Goal: Navigation & Orientation: Understand site structure

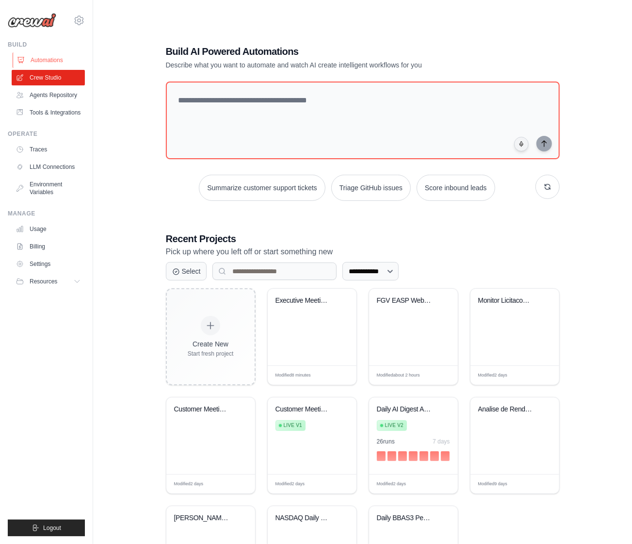
click at [46, 60] on link "Automations" at bounding box center [49, 60] width 73 height 16
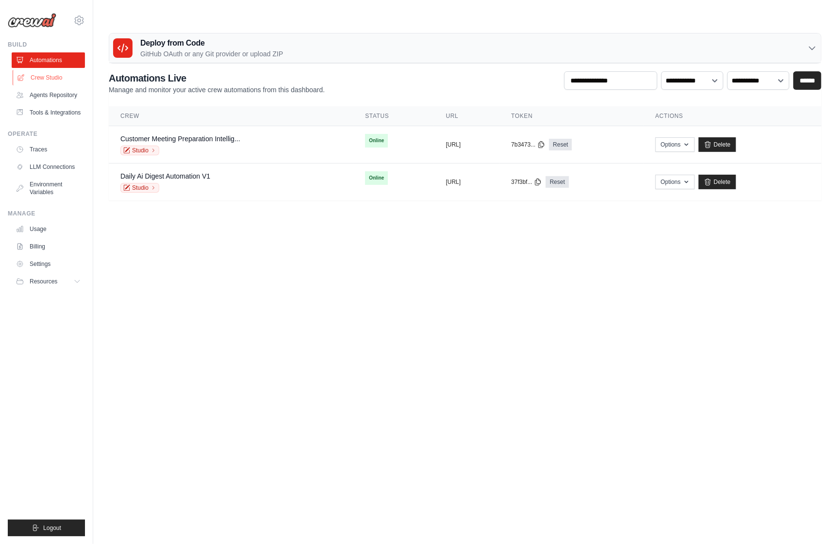
click at [55, 77] on link "Crew Studio" at bounding box center [49, 78] width 73 height 16
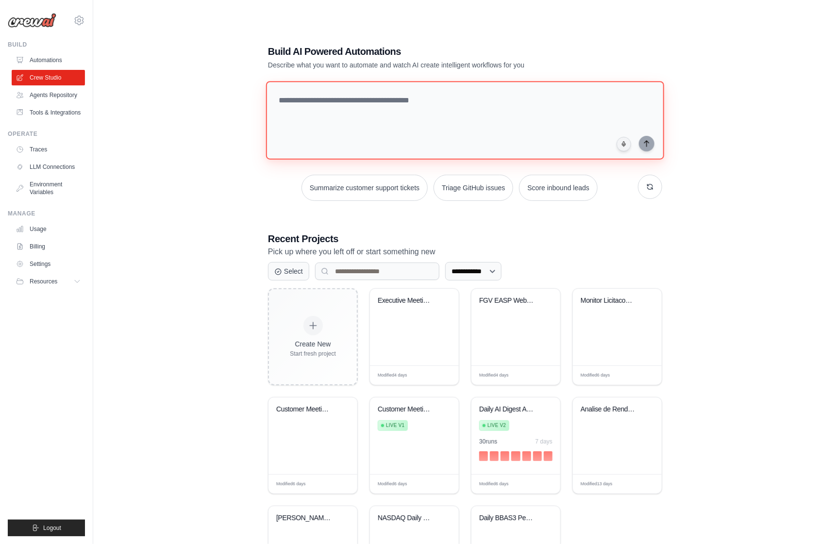
click at [298, 103] on textarea at bounding box center [465, 120] width 398 height 79
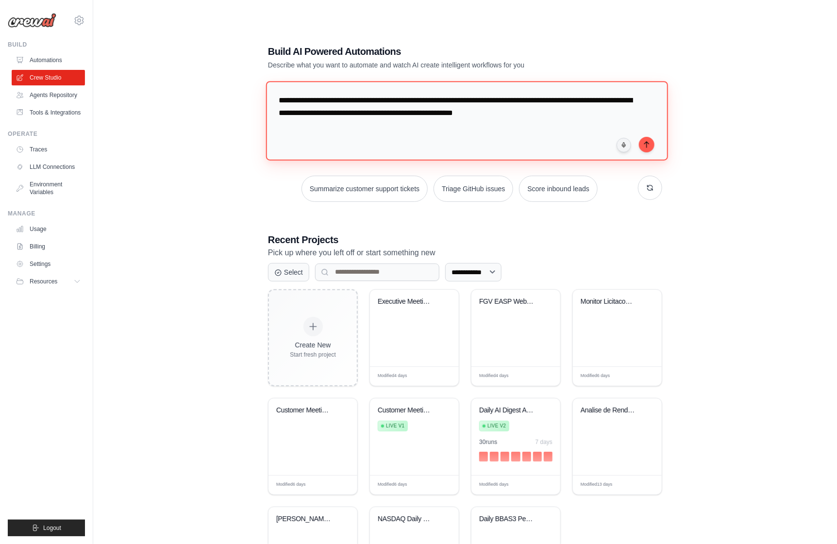
type textarea "**********"
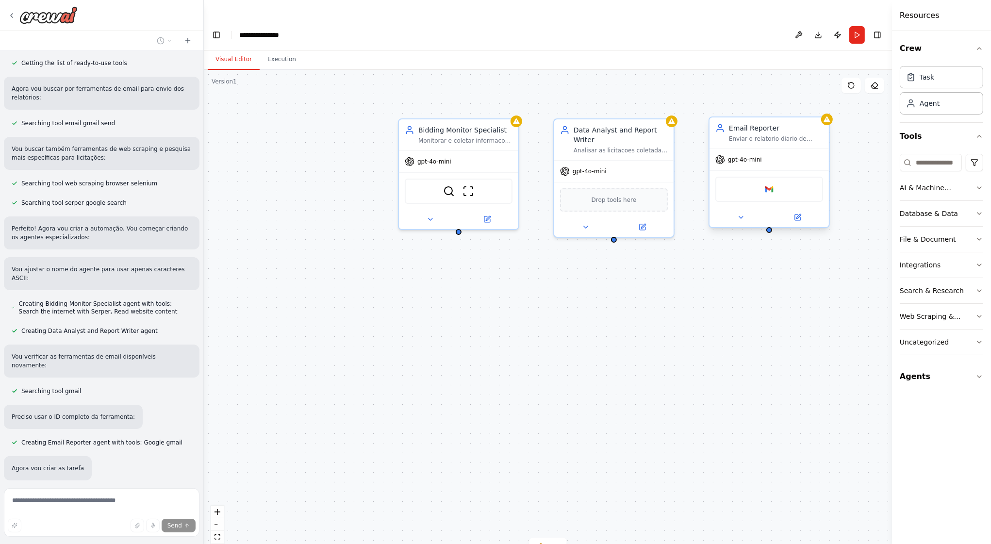
scroll to position [185, 0]
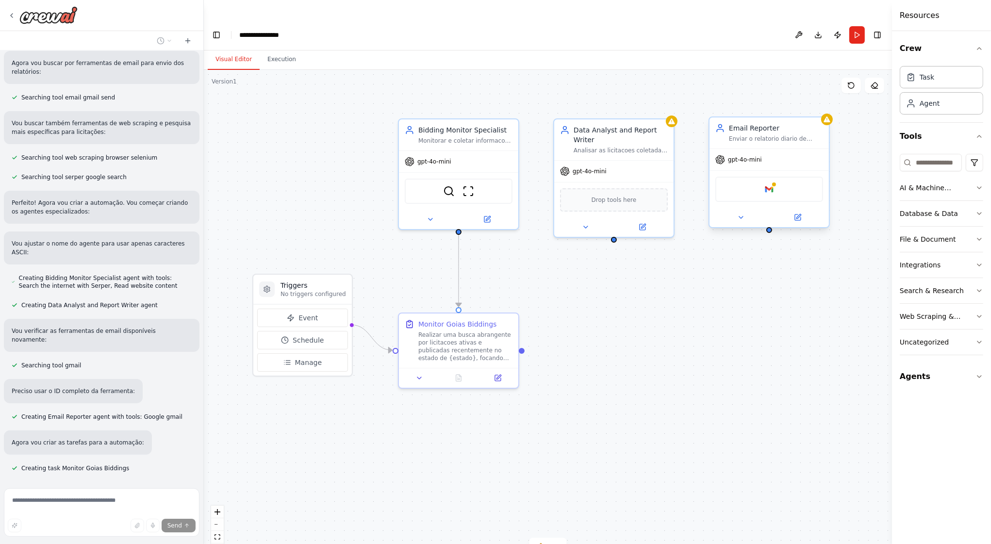
click at [742, 177] on div "Google gmail" at bounding box center [769, 189] width 108 height 25
click at [740, 214] on icon at bounding box center [741, 218] width 8 height 8
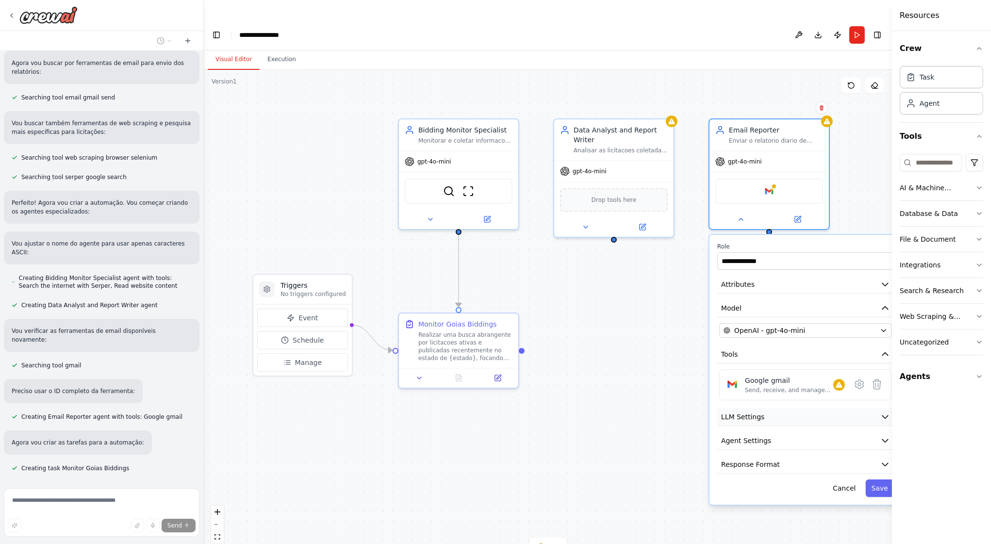
click at [760, 412] on span "LLM Settings" at bounding box center [743, 417] width 44 height 10
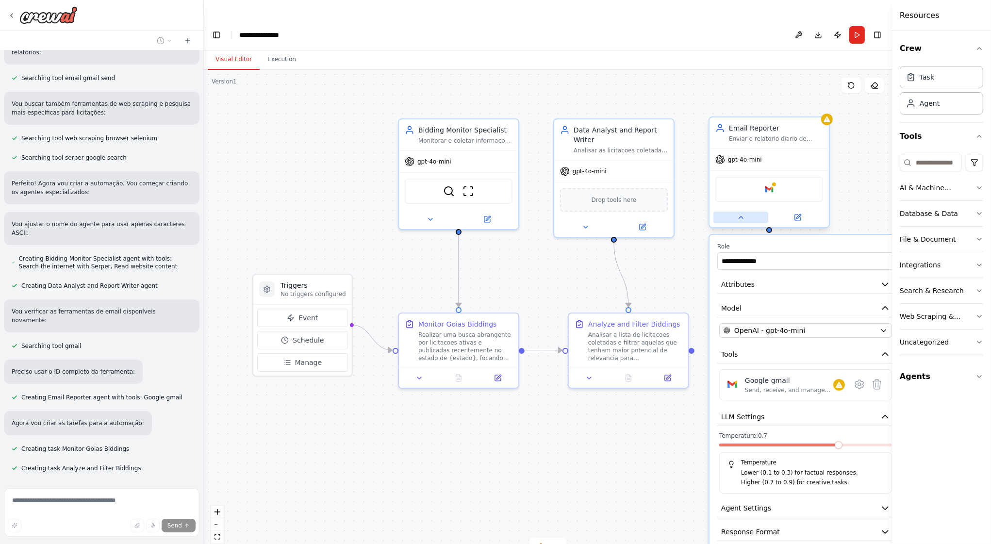
click at [740, 214] on icon at bounding box center [741, 218] width 8 height 8
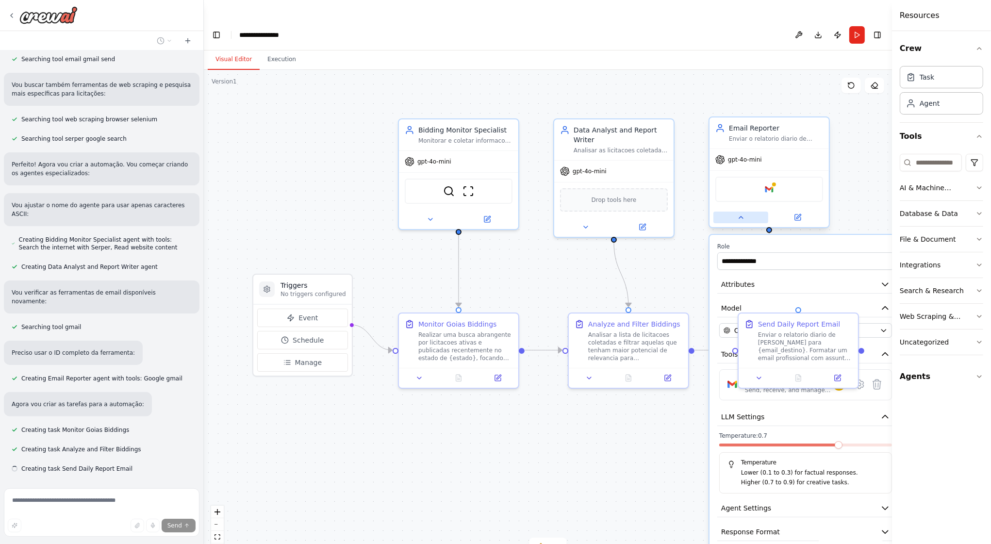
click at [740, 214] on icon at bounding box center [741, 218] width 8 height 8
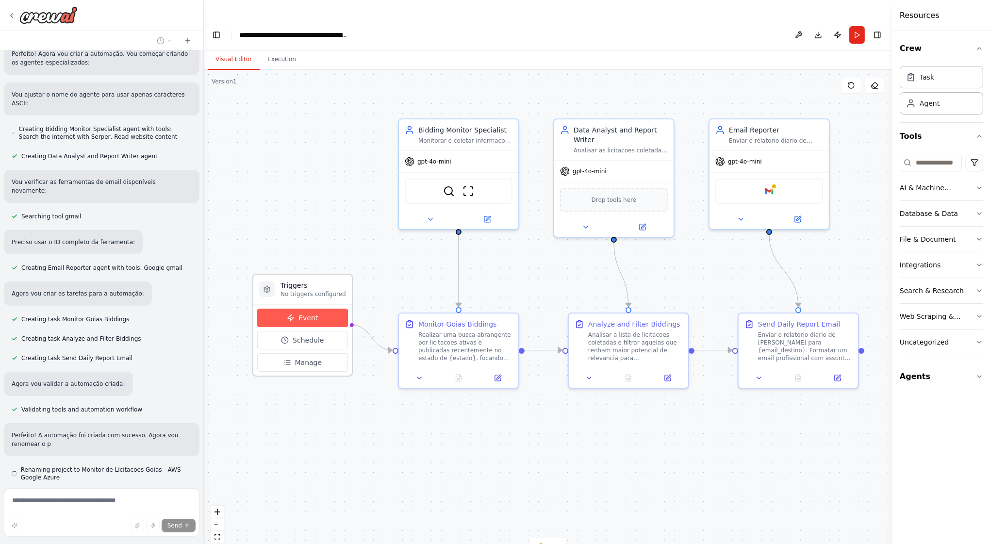
scroll to position [343, 0]
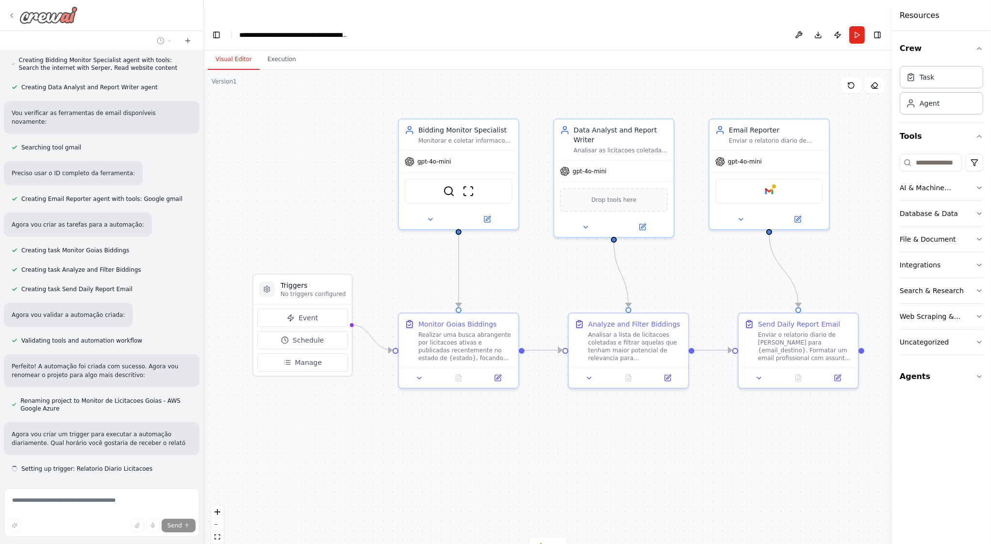
click at [11, 12] on icon at bounding box center [12, 16] width 8 height 8
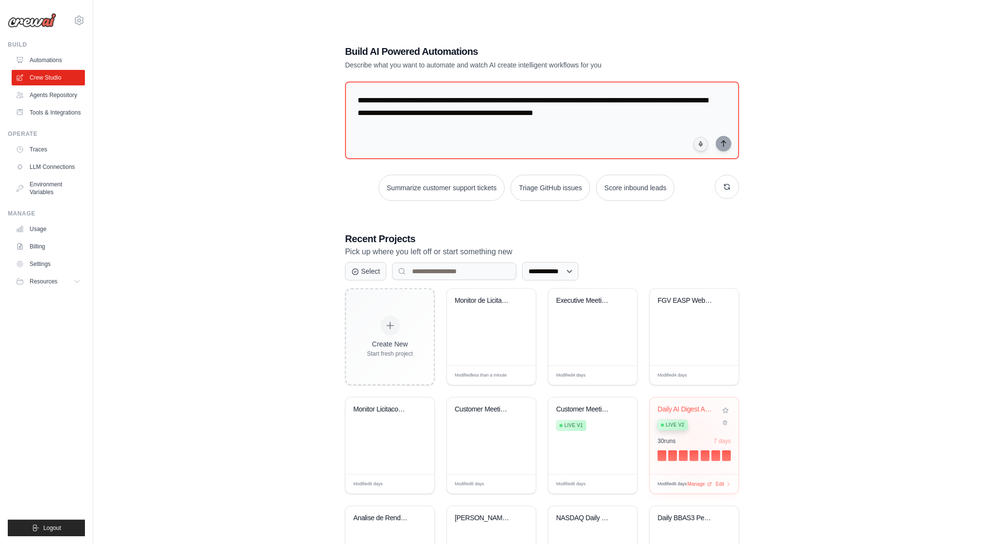
click at [694, 437] on div "30 run s 7 days" at bounding box center [694, 441] width 73 height 8
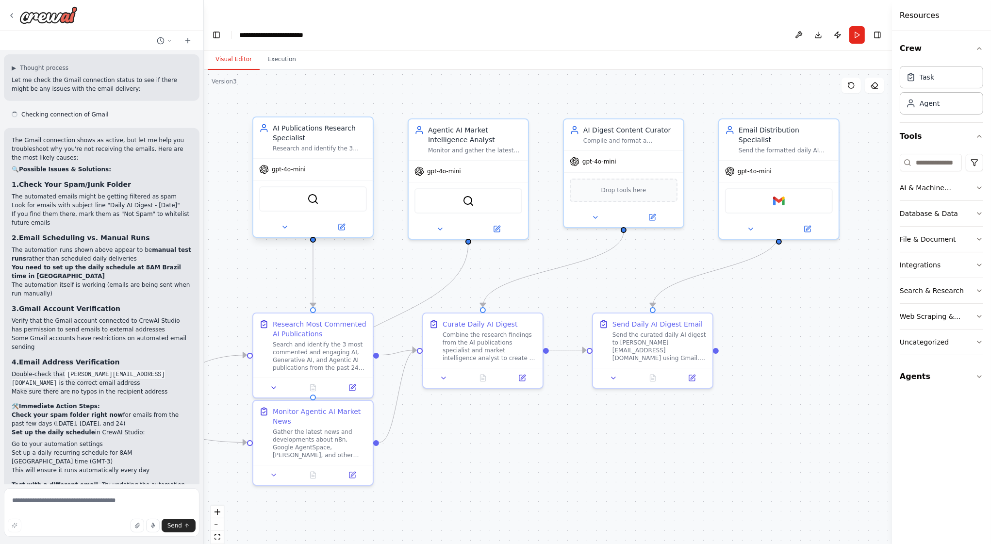
scroll to position [1200, 0]
click at [860, 26] on button "Run" at bounding box center [857, 34] width 16 height 17
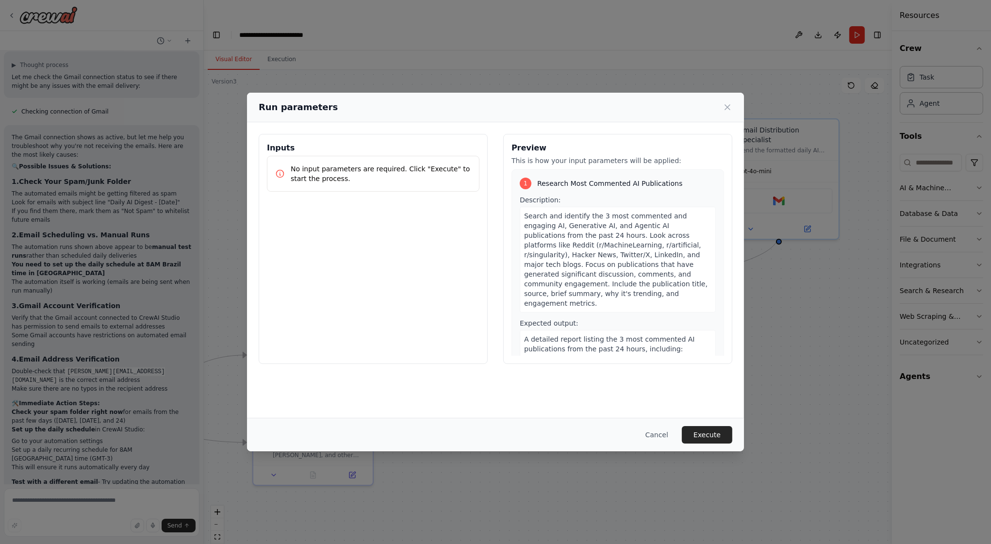
click at [270, 42] on div "Run parameters Inputs No input parameters are required. Click "Execute" to star…" at bounding box center [495, 272] width 991 height 544
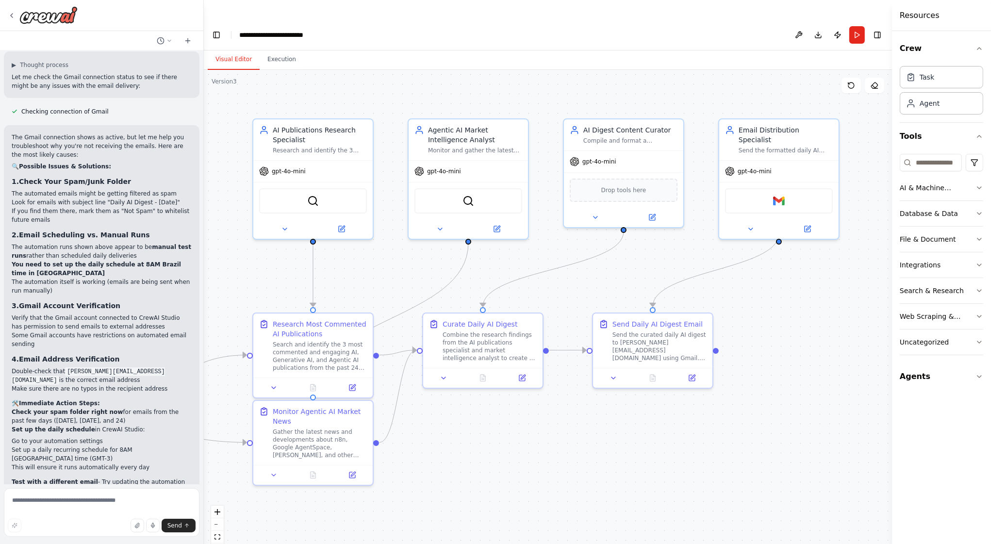
click at [270, 50] on button "Execution" at bounding box center [282, 60] width 44 height 20
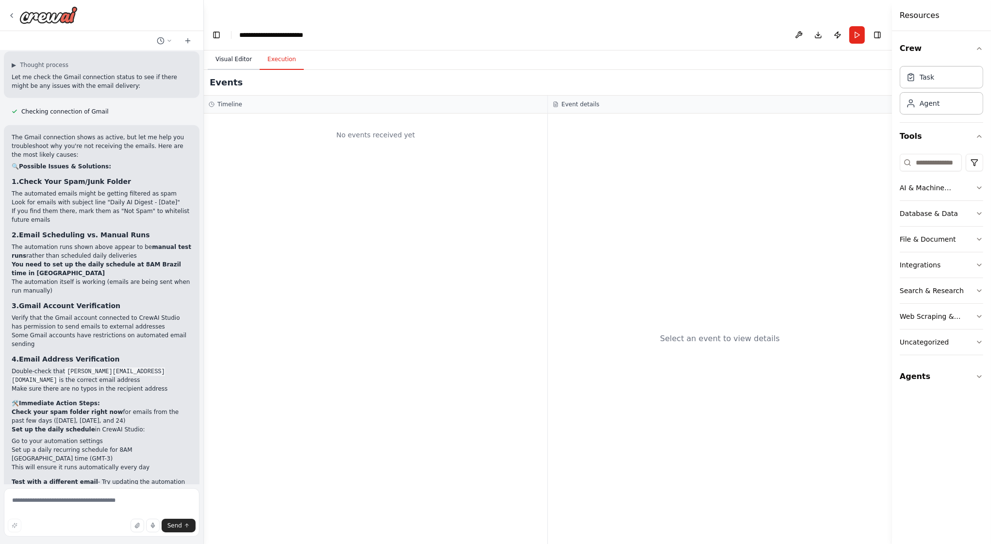
click at [248, 50] on button "Visual Editor" at bounding box center [234, 60] width 52 height 20
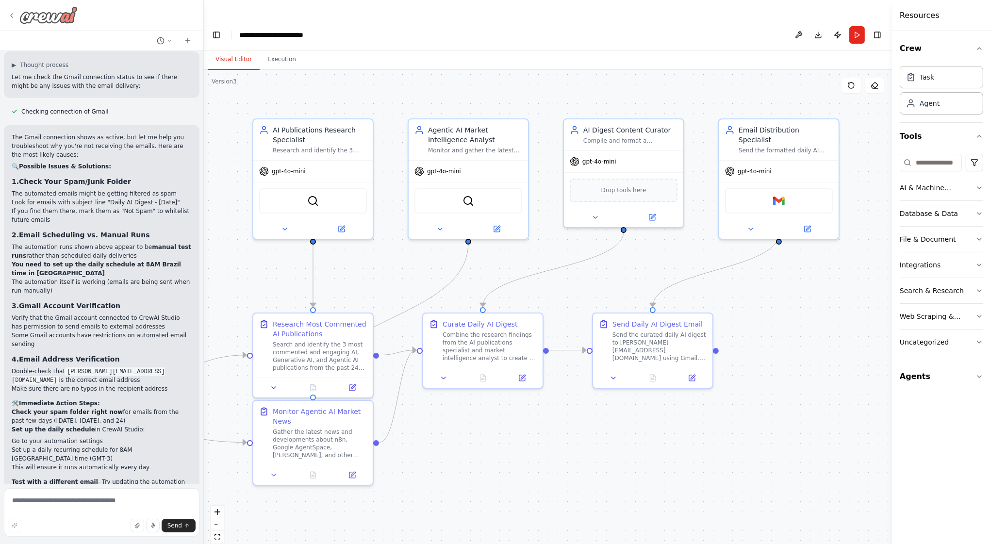
click at [11, 14] on icon at bounding box center [12, 16] width 2 height 4
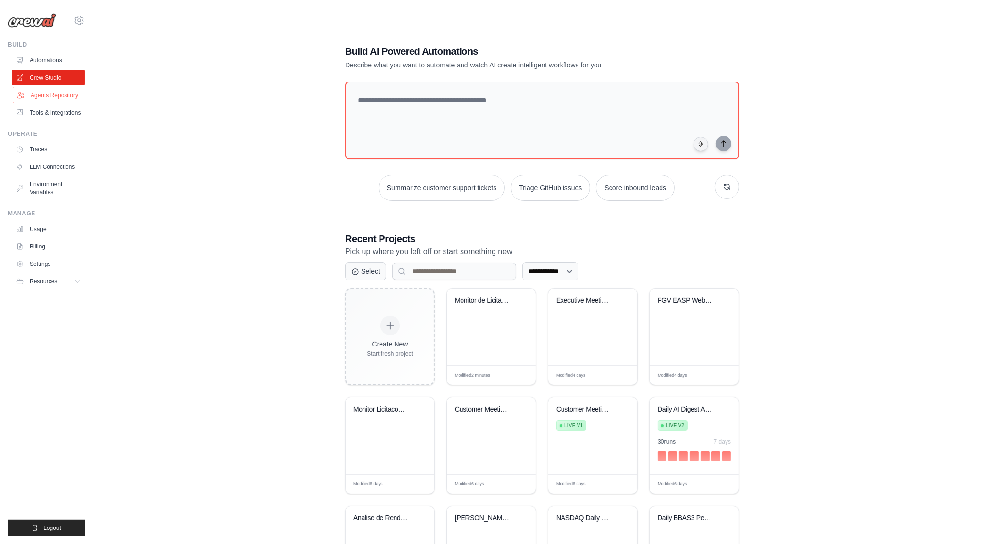
click at [40, 96] on link "Agents Repository" at bounding box center [49, 95] width 73 height 16
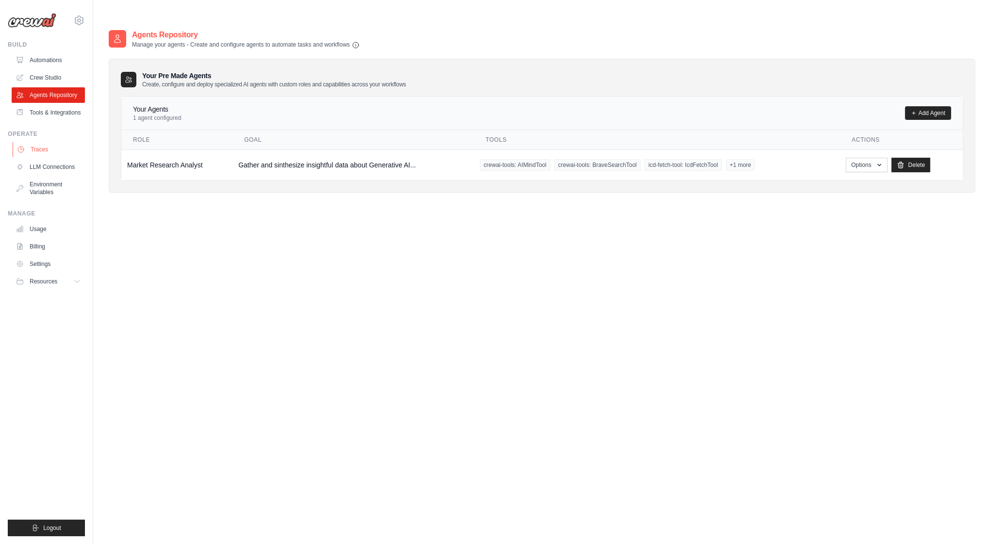
click at [42, 153] on link "Traces" at bounding box center [49, 150] width 73 height 16
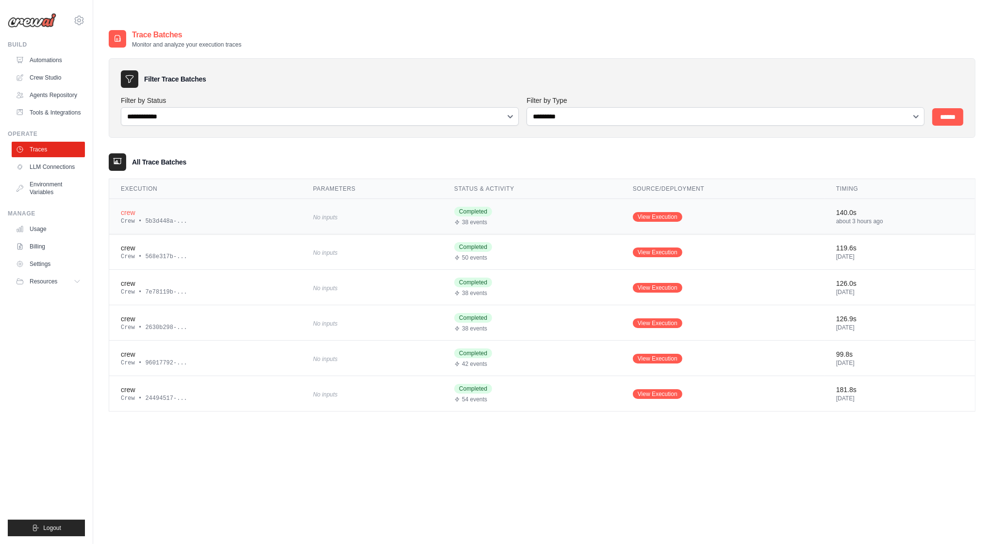
click at [524, 207] on div "Completed 38 events" at bounding box center [531, 216] width 155 height 19
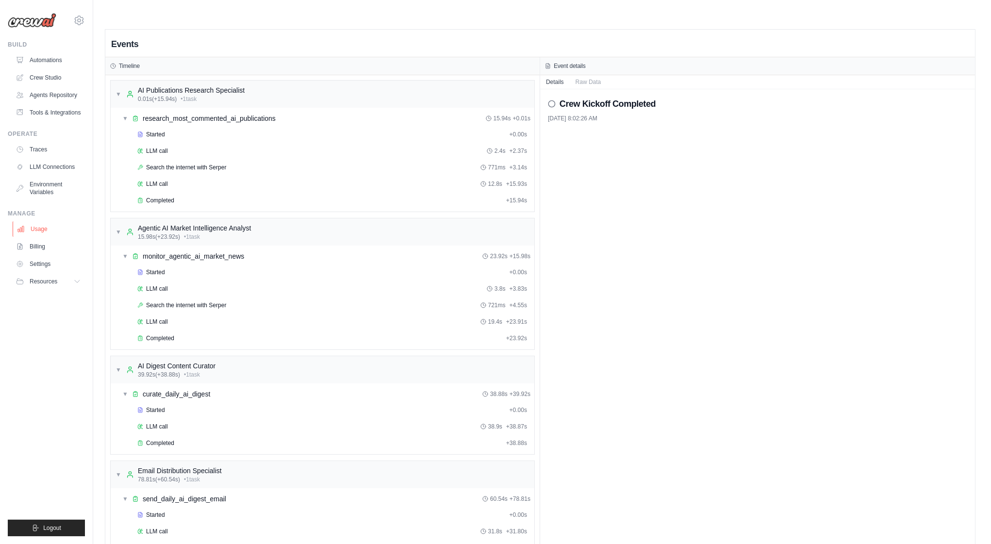
click at [40, 230] on link "Usage" at bounding box center [49, 229] width 73 height 16
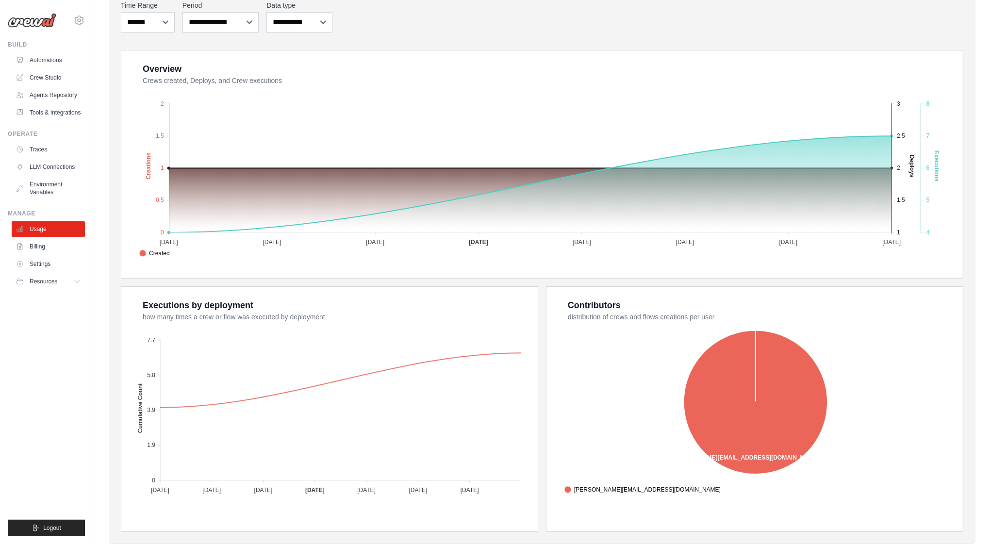
scroll to position [159, 0]
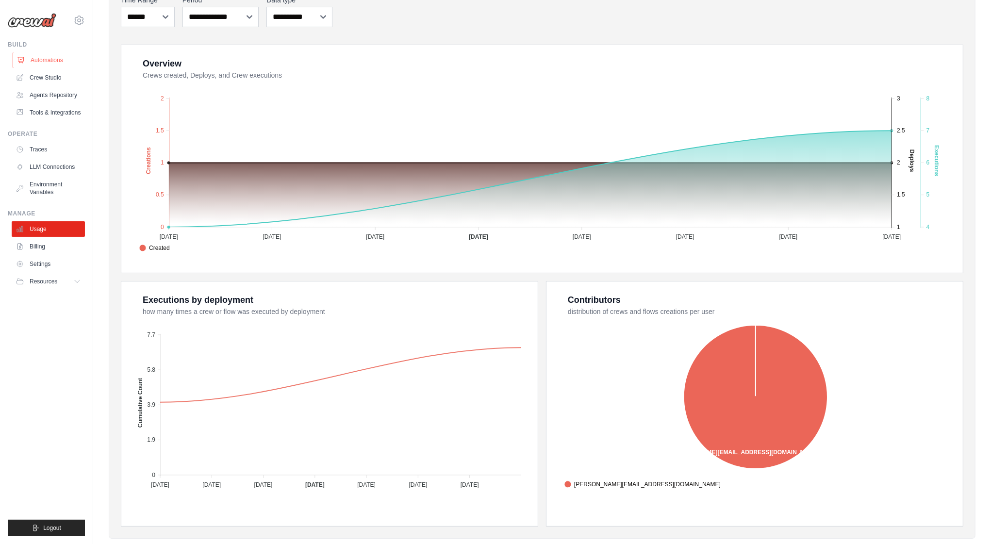
click at [49, 63] on link "Automations" at bounding box center [49, 60] width 73 height 16
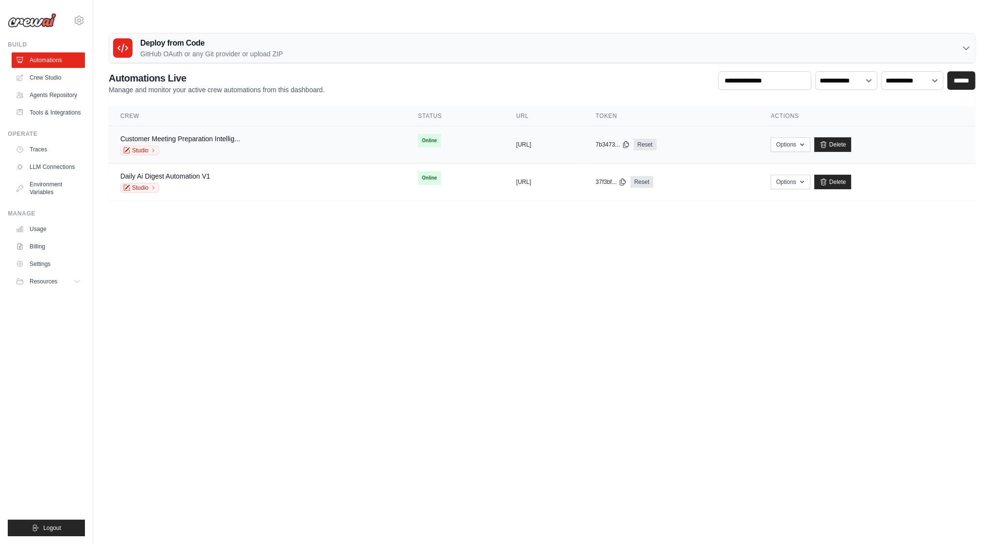
click at [584, 135] on td "copied https://customer-meeting-preparatio" at bounding box center [545, 144] width 80 height 37
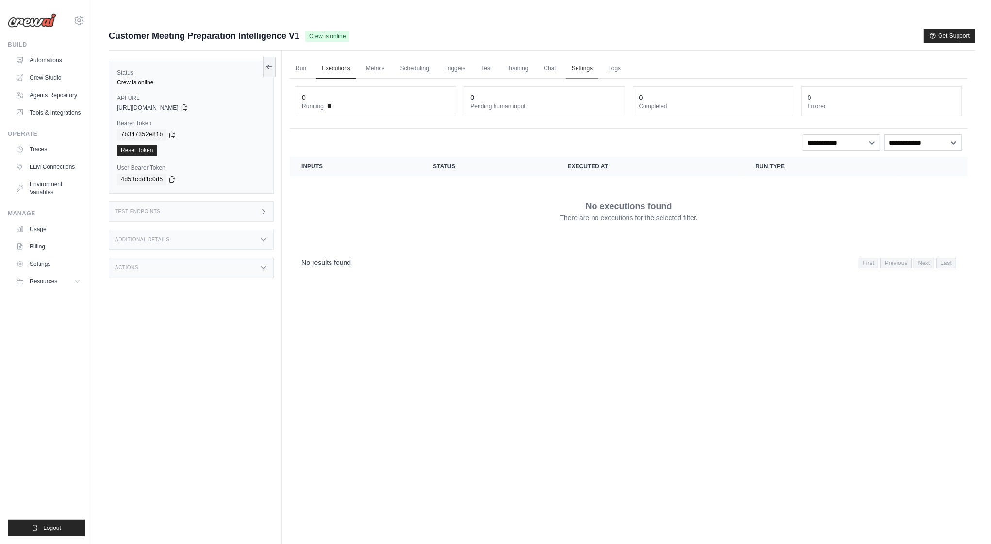
click at [582, 59] on link "Settings" at bounding box center [582, 69] width 33 height 20
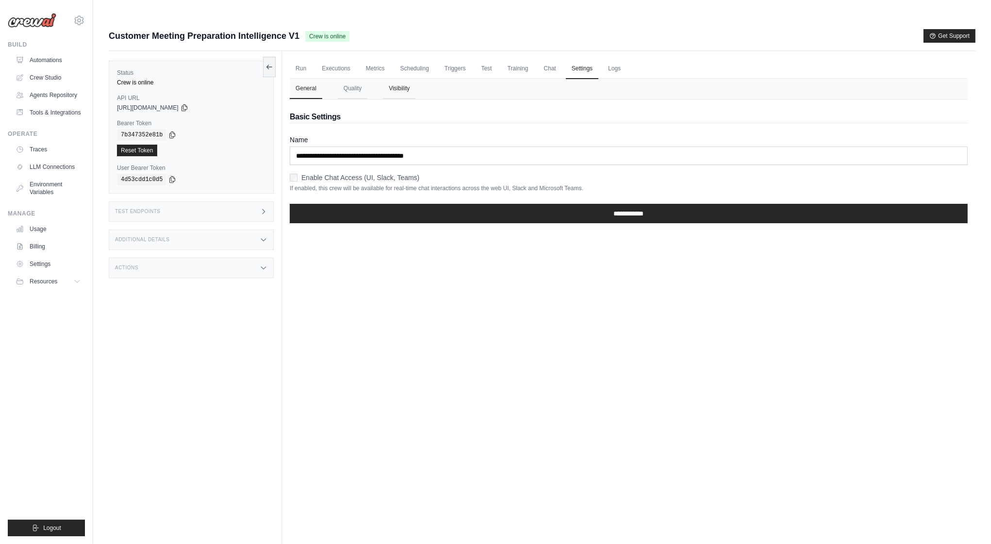
click at [396, 79] on button "Visibility" at bounding box center [399, 89] width 33 height 20
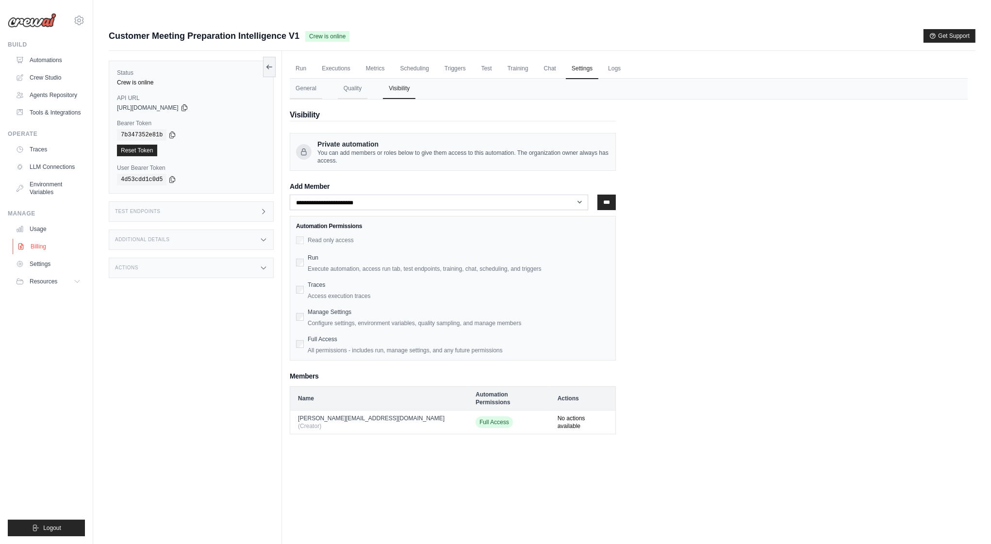
click at [50, 248] on link "Billing" at bounding box center [49, 247] width 73 height 16
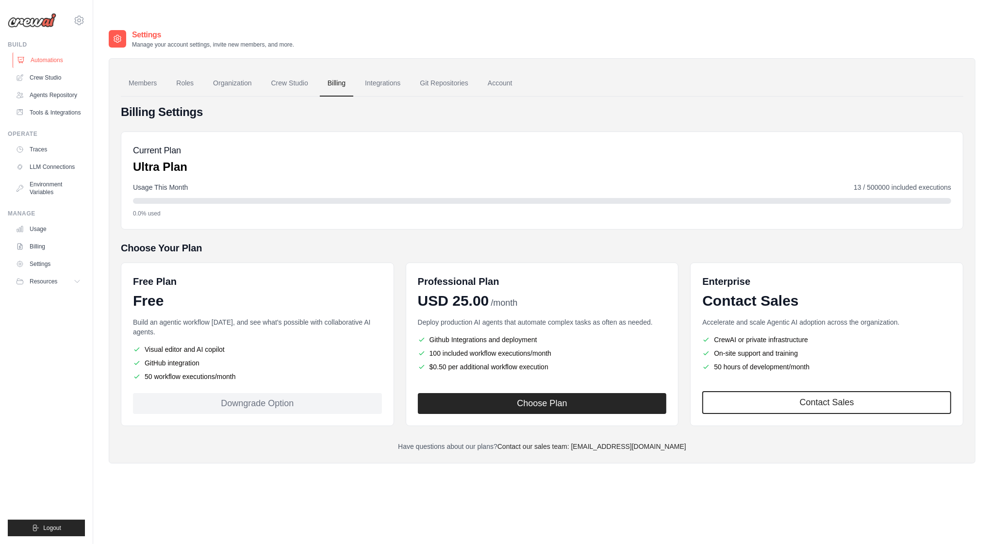
click at [48, 54] on link "Automations" at bounding box center [49, 60] width 73 height 16
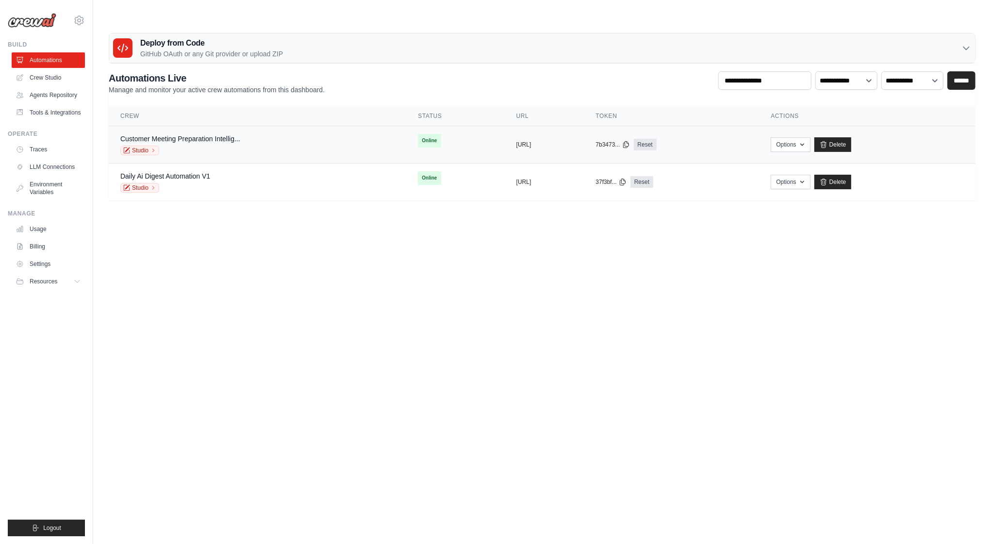
click at [172, 134] on div "Customer Meeting Preparation Intellig... Studio" at bounding box center [180, 144] width 120 height 21
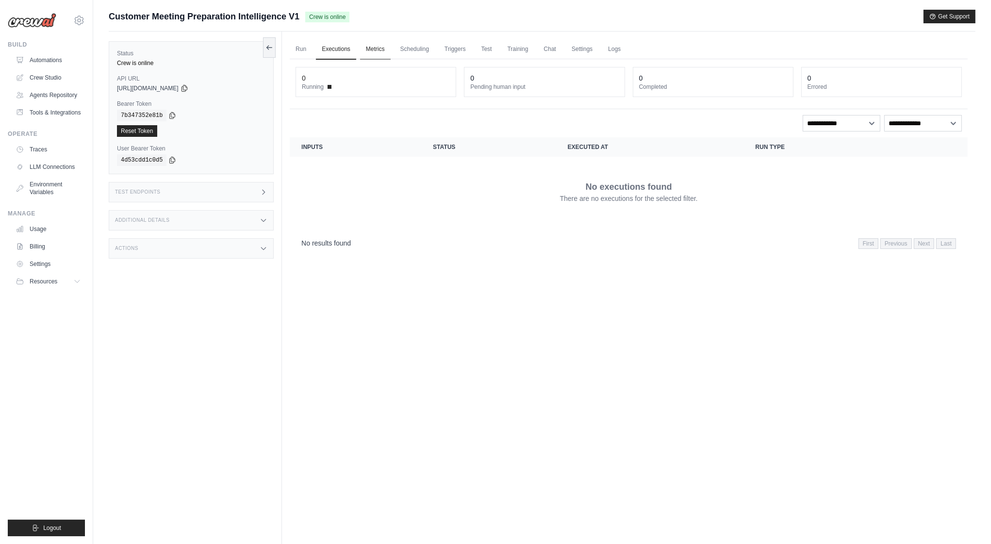
click at [382, 49] on link "Metrics" at bounding box center [375, 49] width 31 height 20
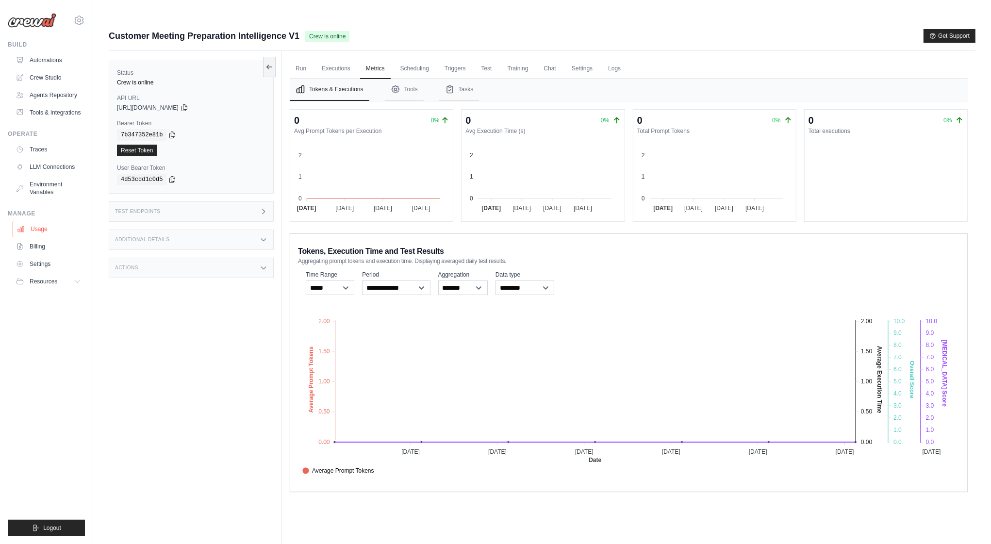
click at [39, 230] on link "Usage" at bounding box center [49, 229] width 73 height 16
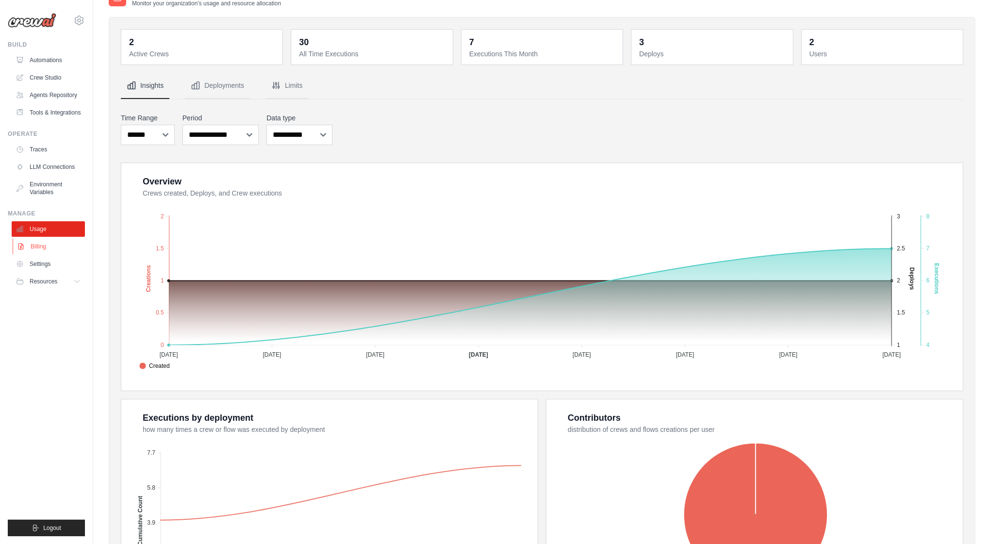
scroll to position [39, 0]
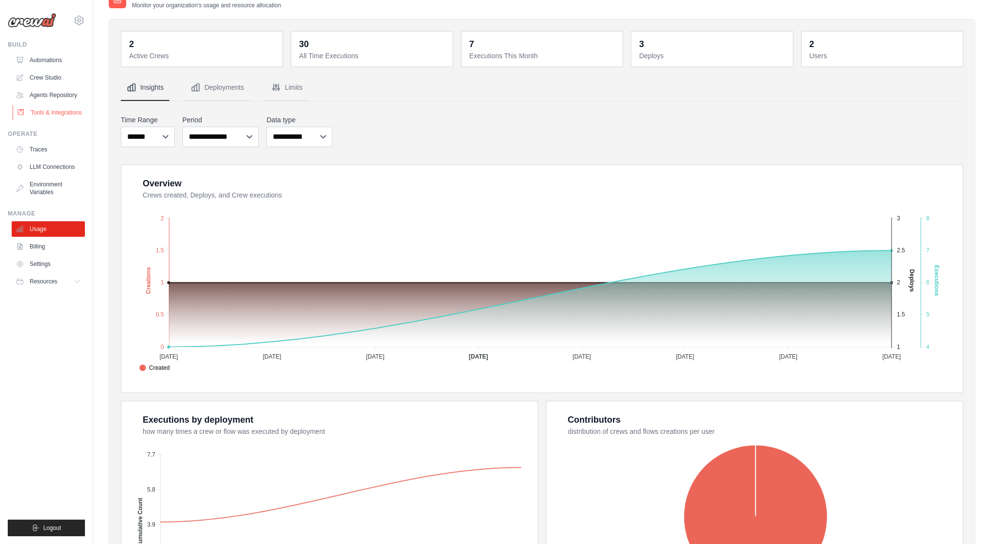
click at [53, 111] on link "Tools & Integrations" at bounding box center [49, 113] width 73 height 16
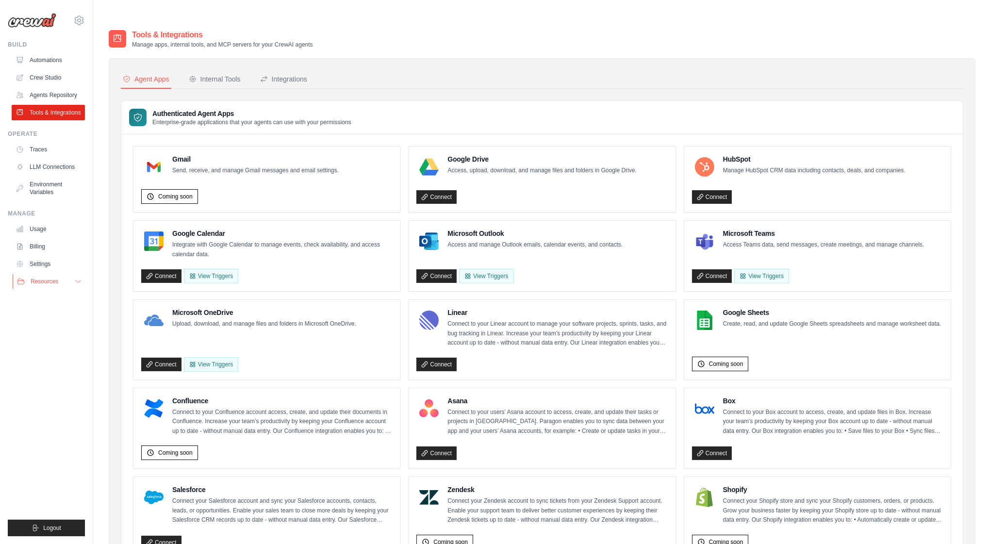
click at [42, 278] on span "Resources" at bounding box center [45, 282] width 28 height 8
click at [49, 297] on span "Documentation" at bounding box center [53, 298] width 39 height 8
click at [41, 247] on link "Billing" at bounding box center [49, 247] width 73 height 16
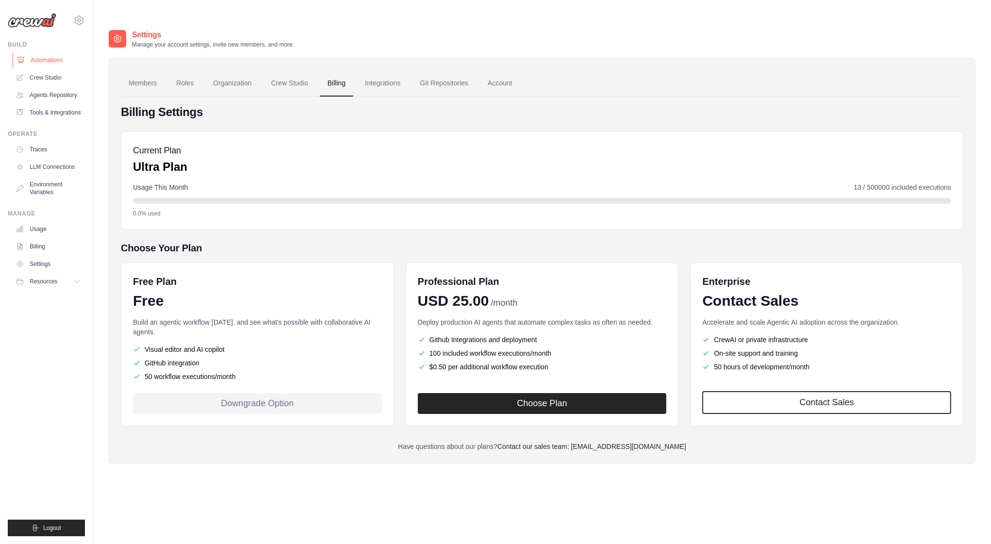
click at [49, 58] on link "Automations" at bounding box center [49, 60] width 73 height 16
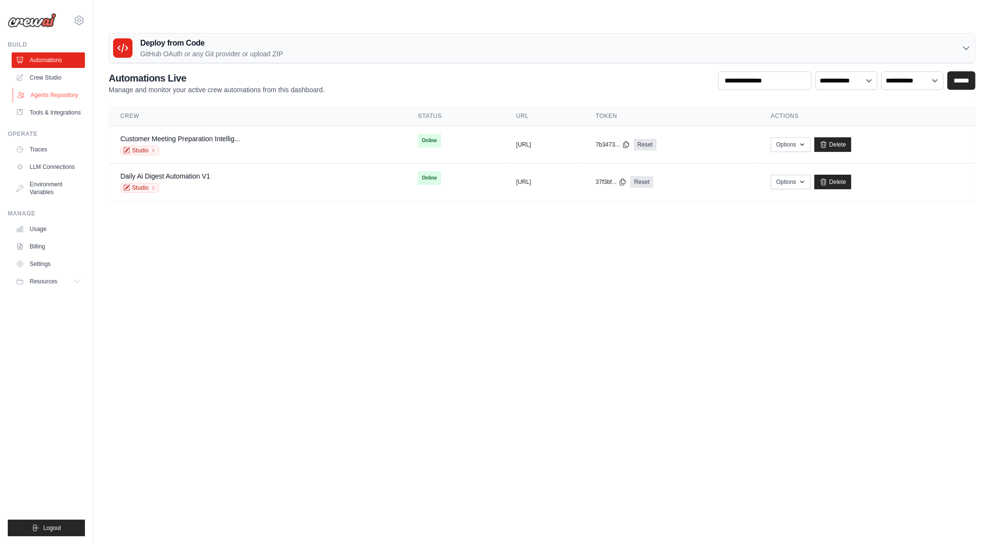
click at [44, 98] on link "Agents Repository" at bounding box center [49, 95] width 73 height 16
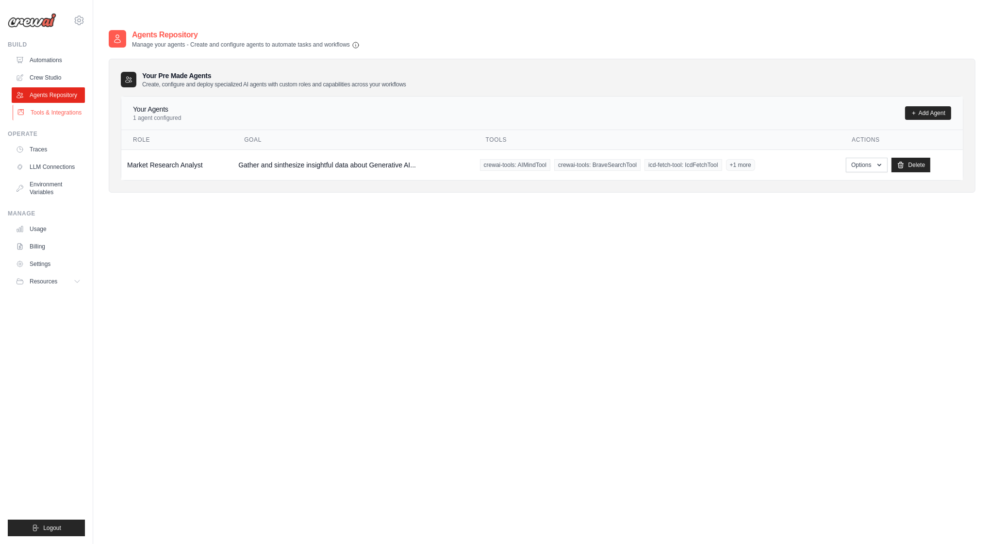
click at [51, 112] on link "Tools & Integrations" at bounding box center [49, 113] width 73 height 16
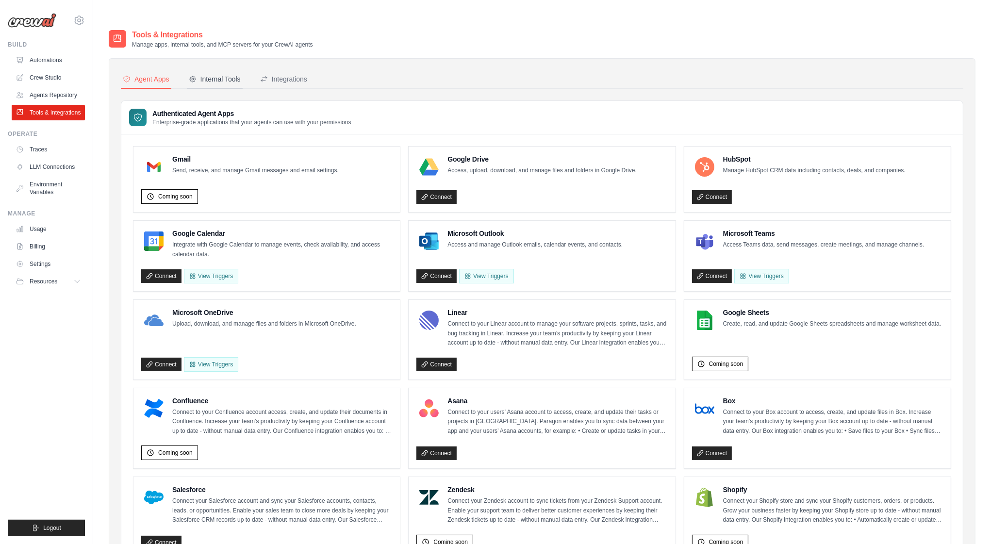
click at [212, 74] on div "Internal Tools" at bounding box center [215, 79] width 52 height 10
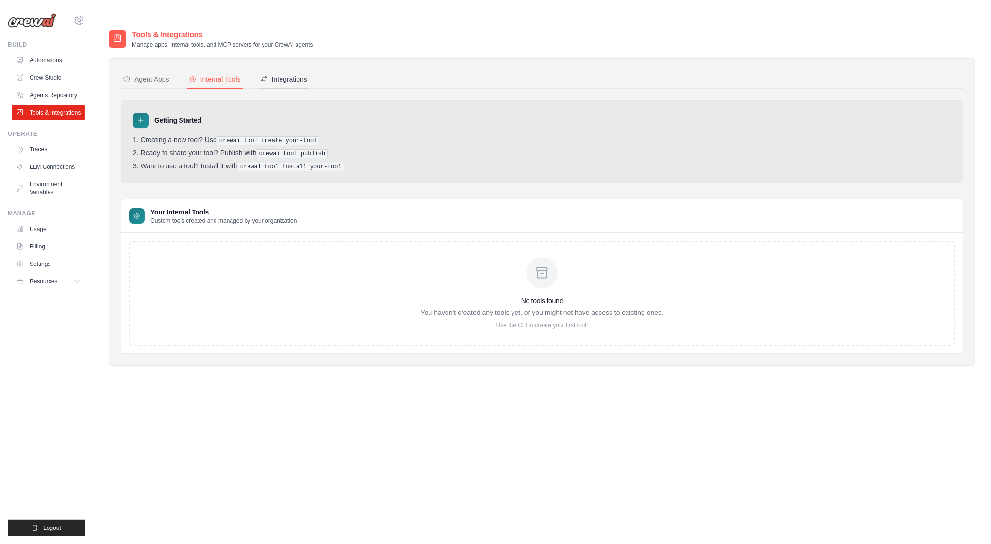
click at [287, 74] on div "Integrations" at bounding box center [283, 79] width 47 height 10
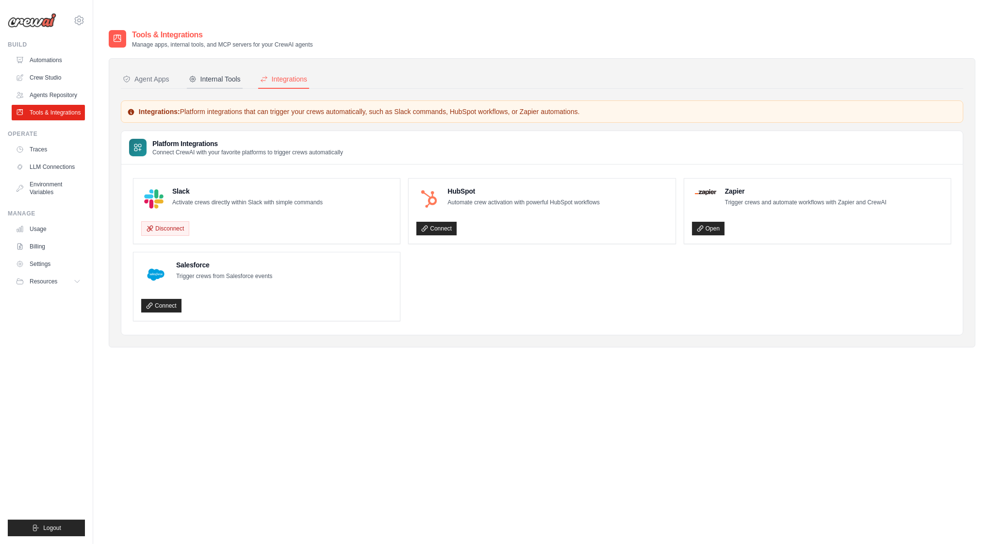
click at [204, 74] on div "Internal Tools" at bounding box center [215, 79] width 52 height 10
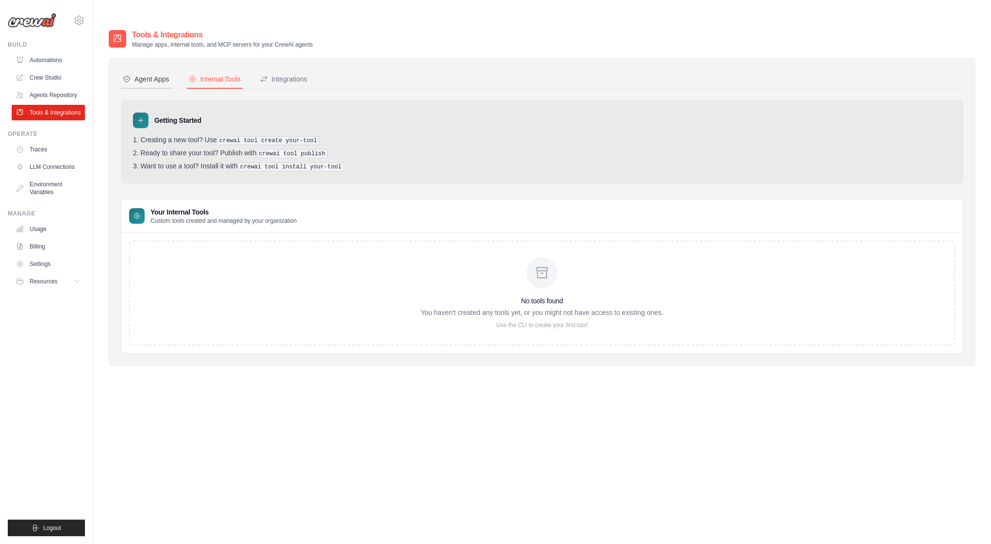
click at [157, 74] on div "Agent Apps" at bounding box center [146, 79] width 47 height 10
